Goal: Information Seeking & Learning: Learn about a topic

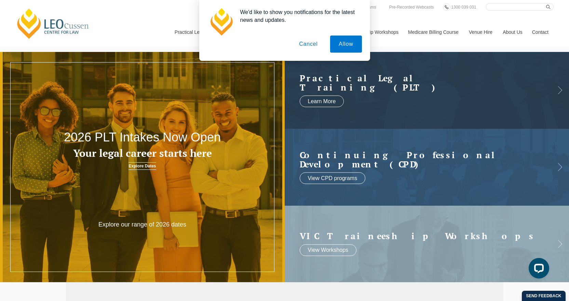
click at [308, 41] on button "Cancel" at bounding box center [309, 44] width 36 height 17
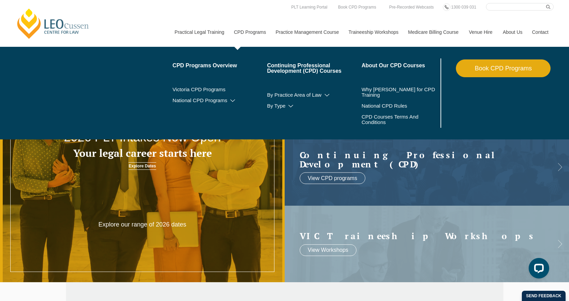
click at [254, 33] on link "CPD Programs" at bounding box center [250, 31] width 42 height 29
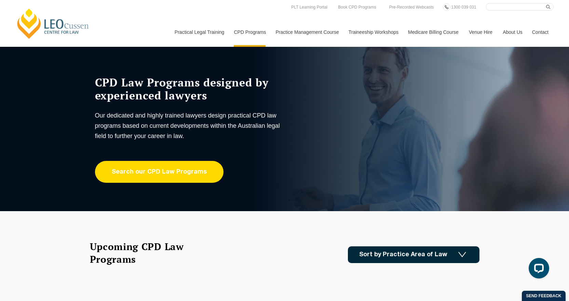
click at [157, 169] on link "Search our CPD Law Programs" at bounding box center [159, 172] width 129 height 22
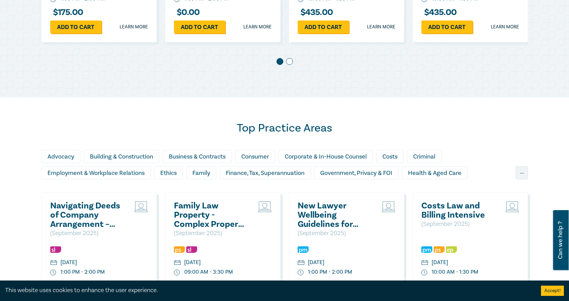
scroll to position [273, 0]
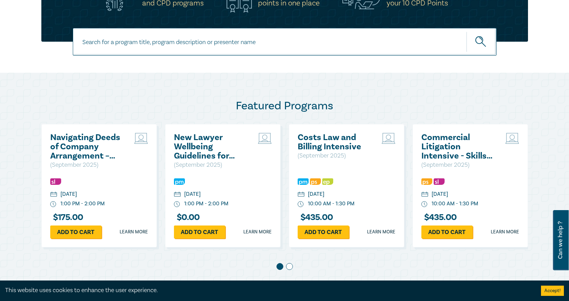
click at [351, 147] on h2 "Costs Law and Billing Intensive" at bounding box center [334, 142] width 73 height 18
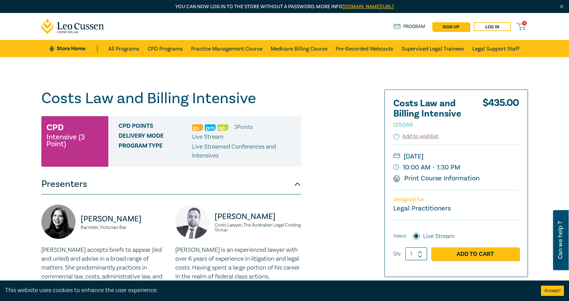
click at [89, 193] on button "Presenters" at bounding box center [171, 184] width 260 height 21
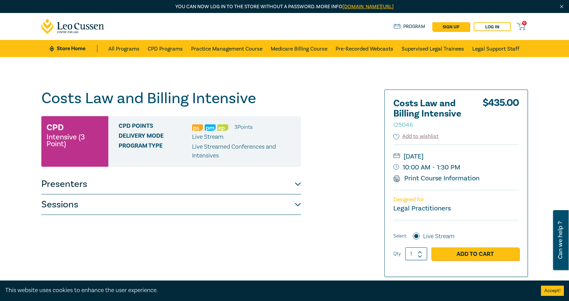
click at [71, 202] on button "Sessions" at bounding box center [171, 204] width 260 height 21
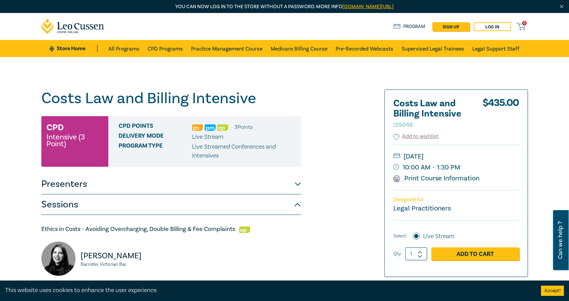
click at [73, 204] on button "Sessions" at bounding box center [171, 204] width 260 height 21
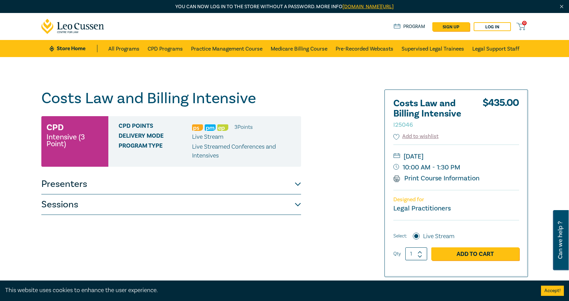
click at [239, 210] on button "Sessions" at bounding box center [171, 204] width 260 height 21
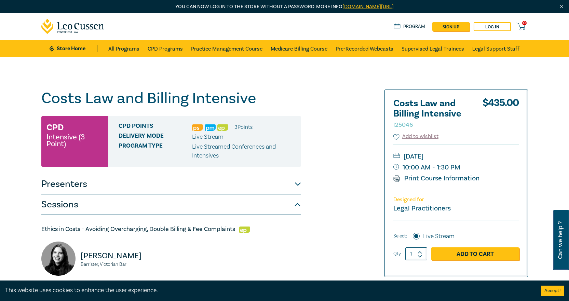
scroll to position [103, 0]
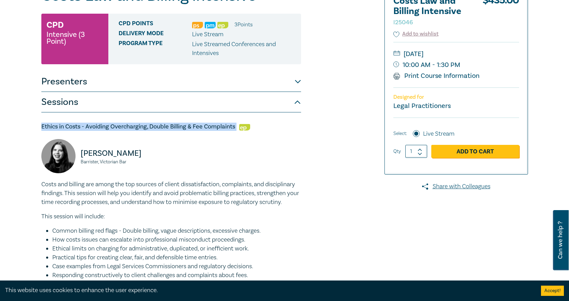
drag, startPoint x: 237, startPoint y: 126, endPoint x: 27, endPoint y: 129, distance: 209.5
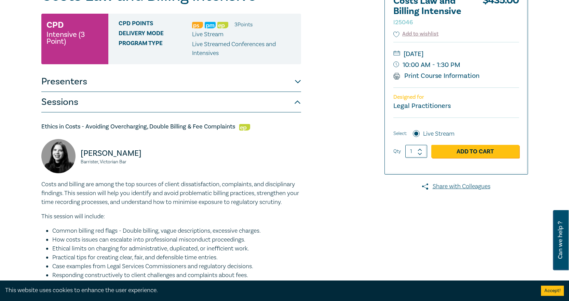
drag, startPoint x: 40, startPoint y: 121, endPoint x: 282, endPoint y: 165, distance: 246.5
click at [283, 165] on div "Annabelle Ballard Barrister, Victorian Bar" at bounding box center [171, 159] width 268 height 41
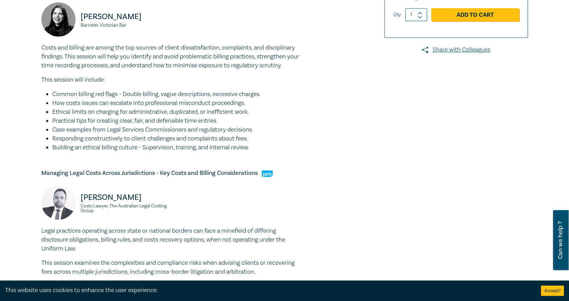
scroll to position [308, 0]
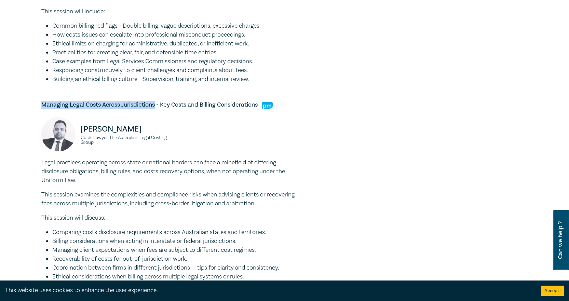
drag, startPoint x: 156, startPoint y: 107, endPoint x: 25, endPoint y: 106, distance: 131.2
click at [25, 106] on div "Costs Law and Billing Intensive I25046 CPD Intensive (3 Point) CPD Points 3 Poi…" at bounding box center [284, 146] width 569 height 795
copy h5 "Managing Legal Costs Across Jurisdictions"
click at [252, 181] on p "Legal practices operating across state or national borders can face a minefield…" at bounding box center [171, 171] width 260 height 27
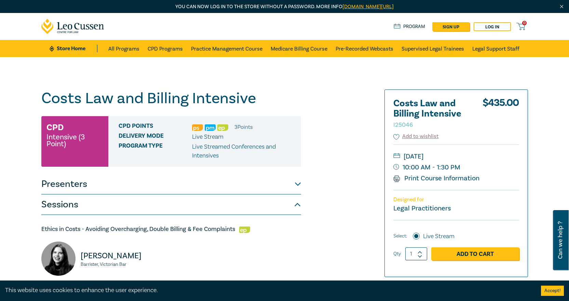
scroll to position [68, 0]
